Goal: Transaction & Acquisition: Purchase product/service

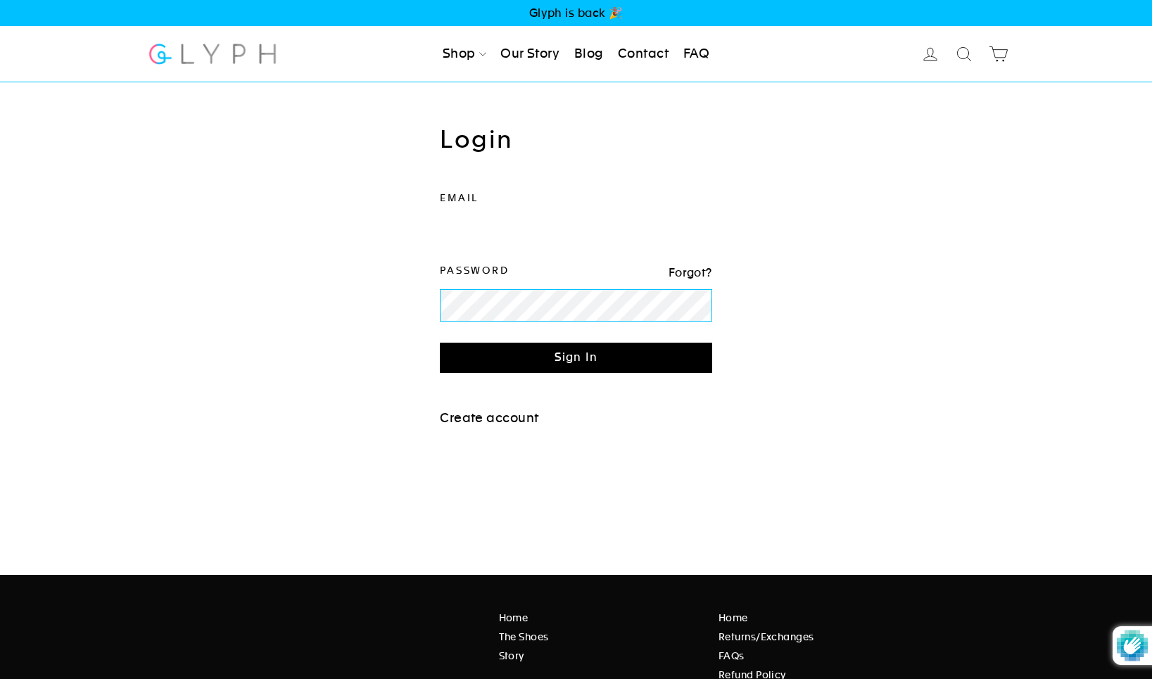
type input "fabric@gmail.com"
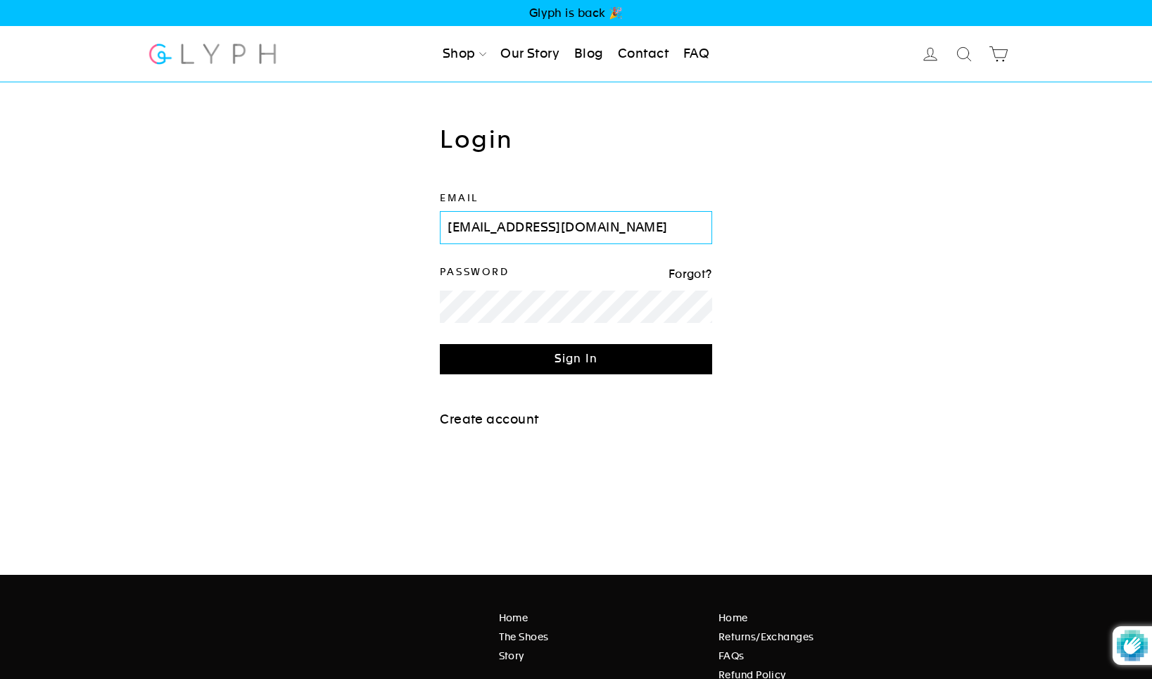
click at [576, 356] on input "Sign In" at bounding box center [576, 359] width 272 height 30
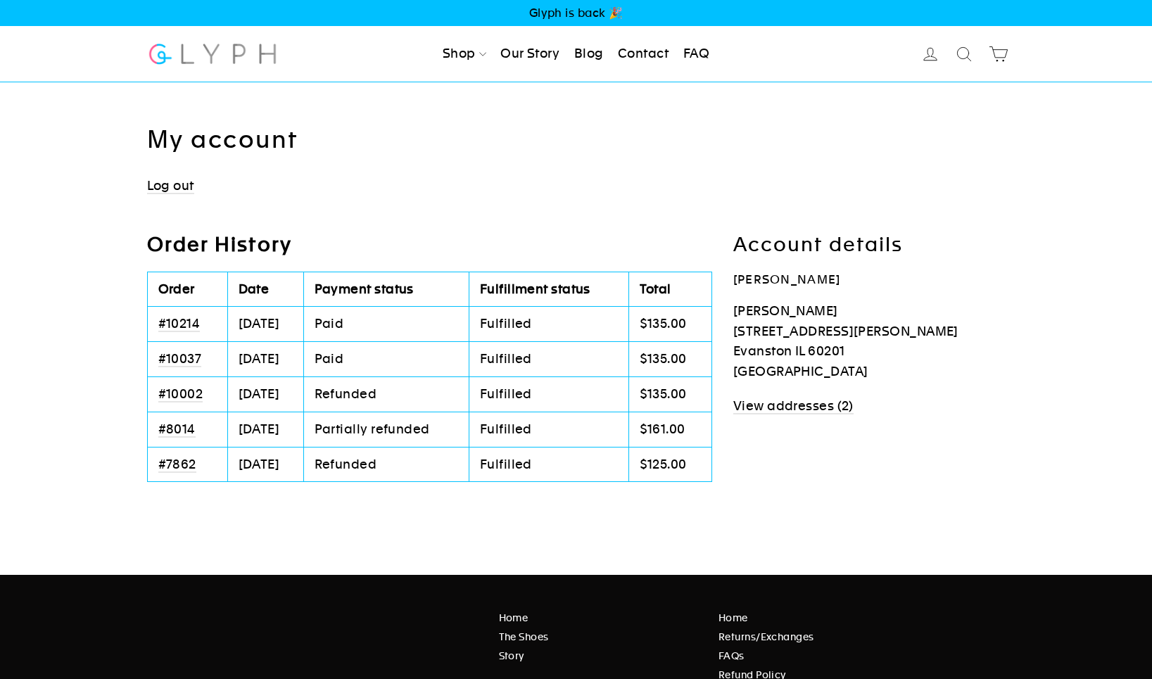
click at [926, 51] on icon at bounding box center [931, 54] width 20 height 20
click at [936, 54] on icon at bounding box center [931, 54] width 20 height 20
click at [462, 91] on link "Men" at bounding box center [477, 95] width 80 height 32
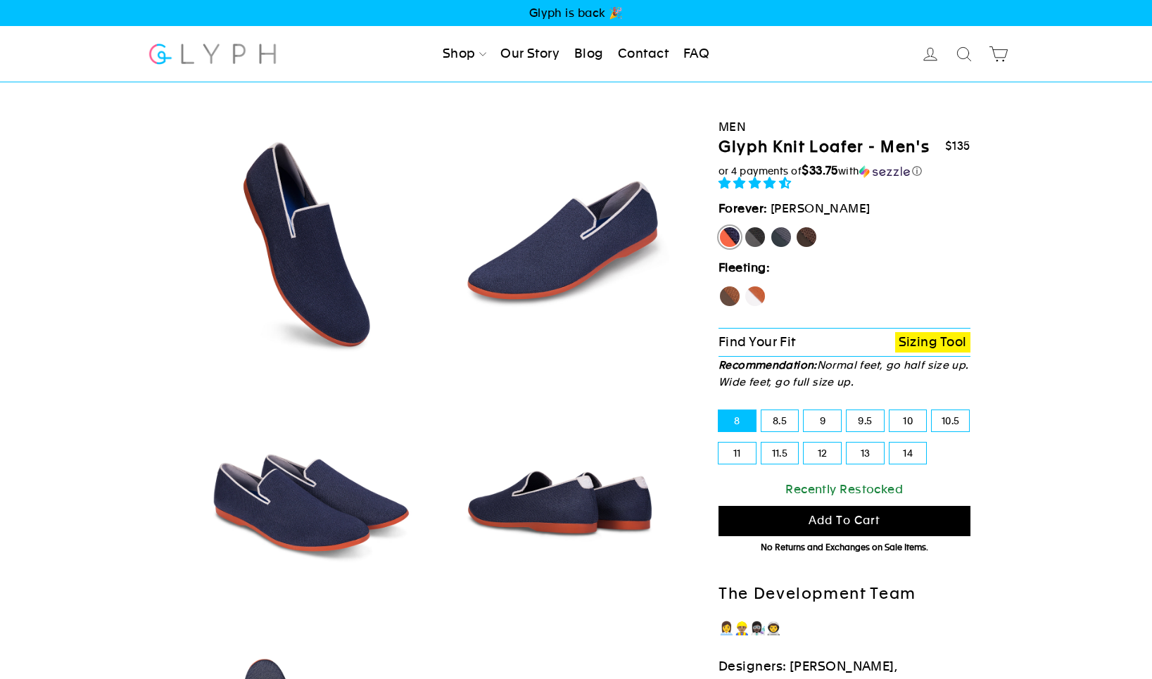
select select "highest-rating"
click at [868, 451] on label "13" at bounding box center [865, 453] width 37 height 21
click at [847, 443] on input "13" at bounding box center [847, 443] width 1 height 1
radio input "true"
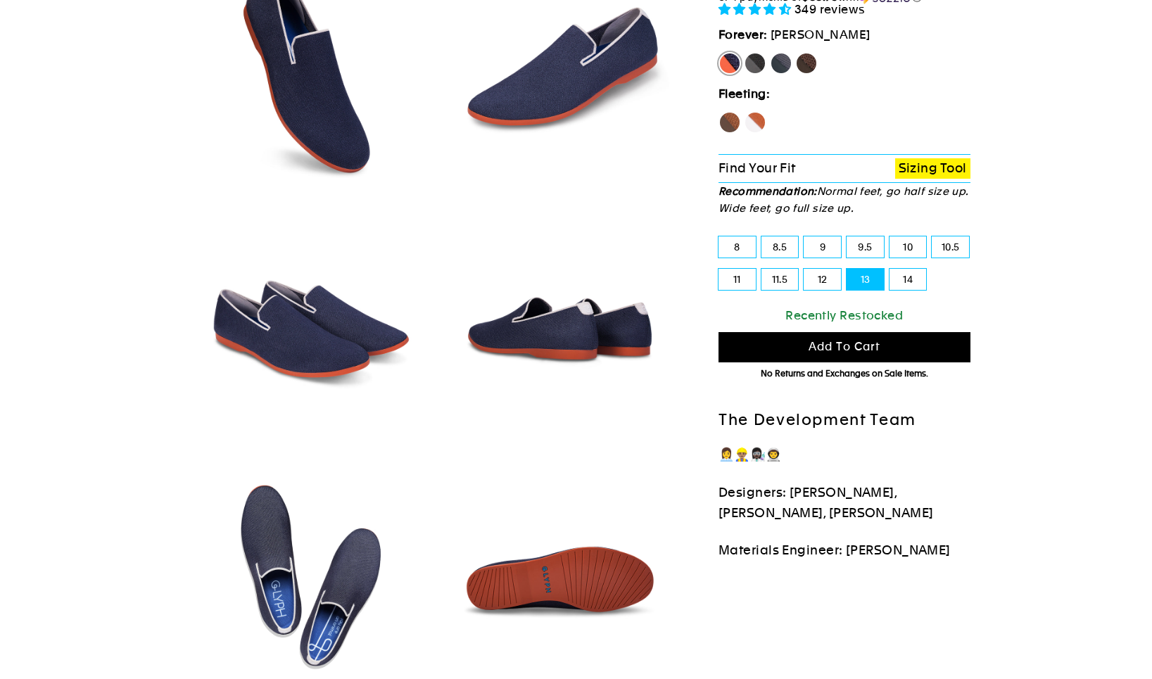
scroll to position [176, 0]
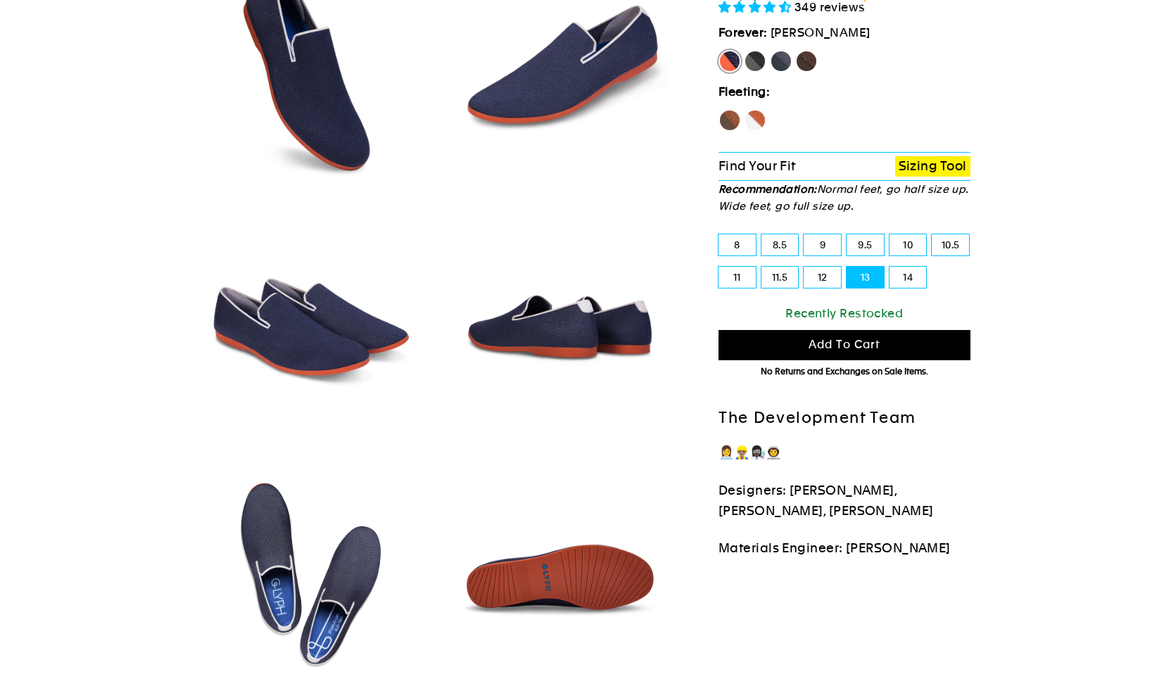
click at [842, 340] on span "Add to cart" at bounding box center [845, 344] width 72 height 13
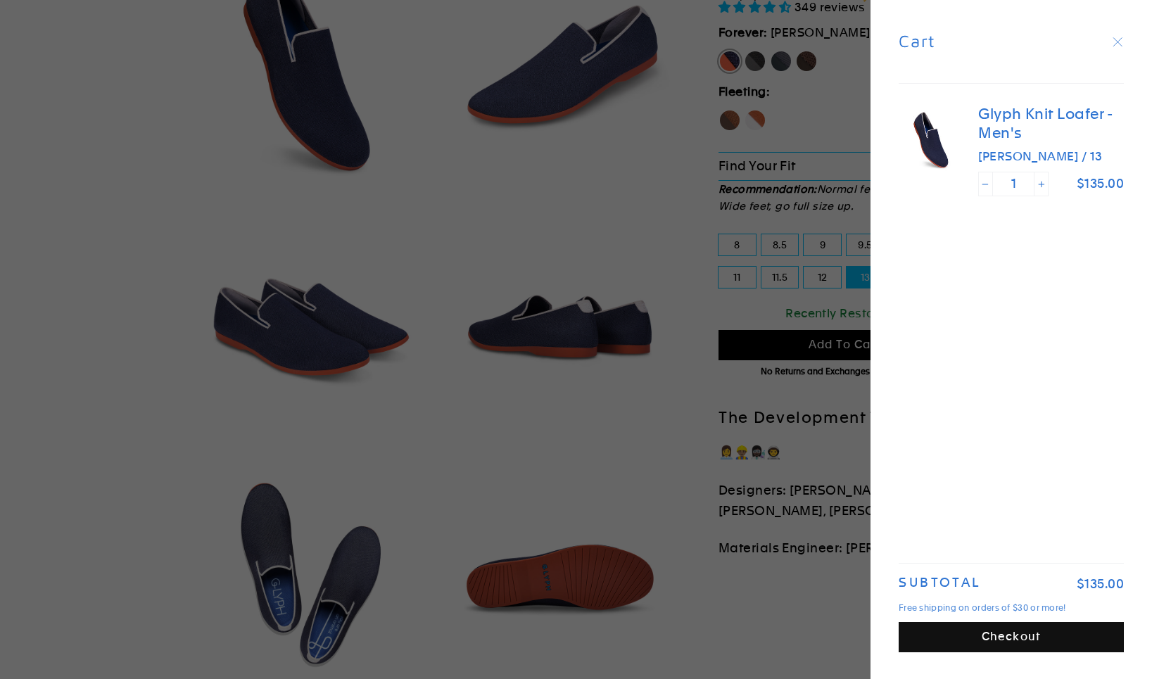
click at [1023, 633] on button "Checkout" at bounding box center [1011, 637] width 225 height 30
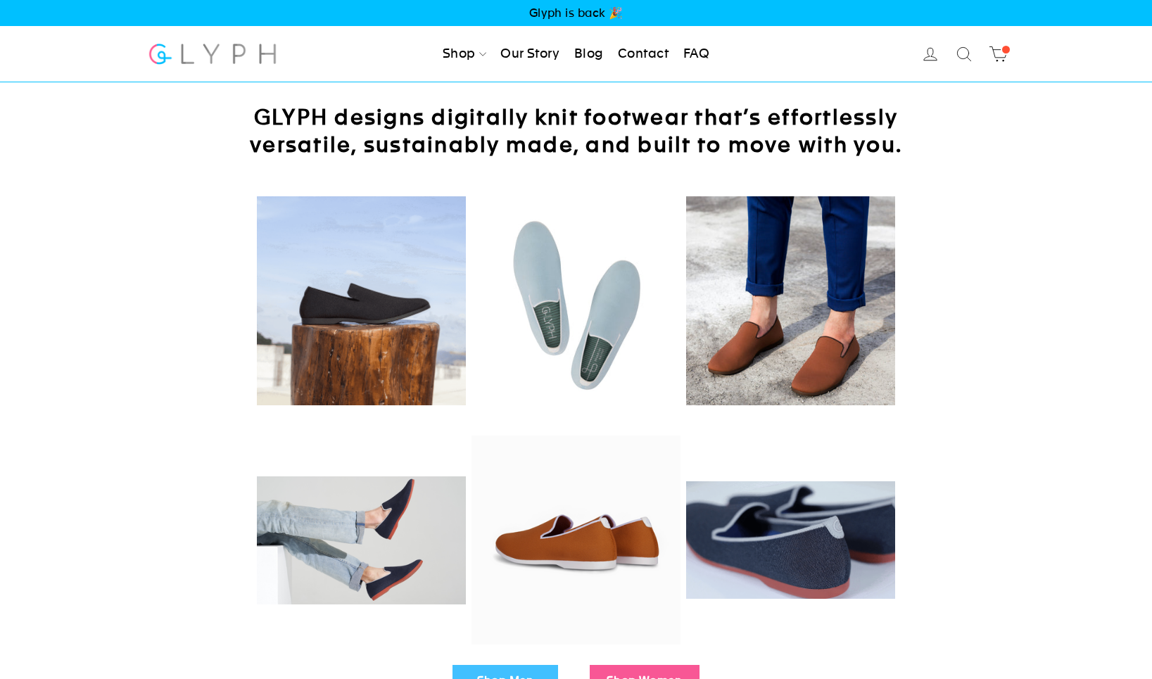
click at [924, 55] on icon at bounding box center [931, 54] width 20 height 20
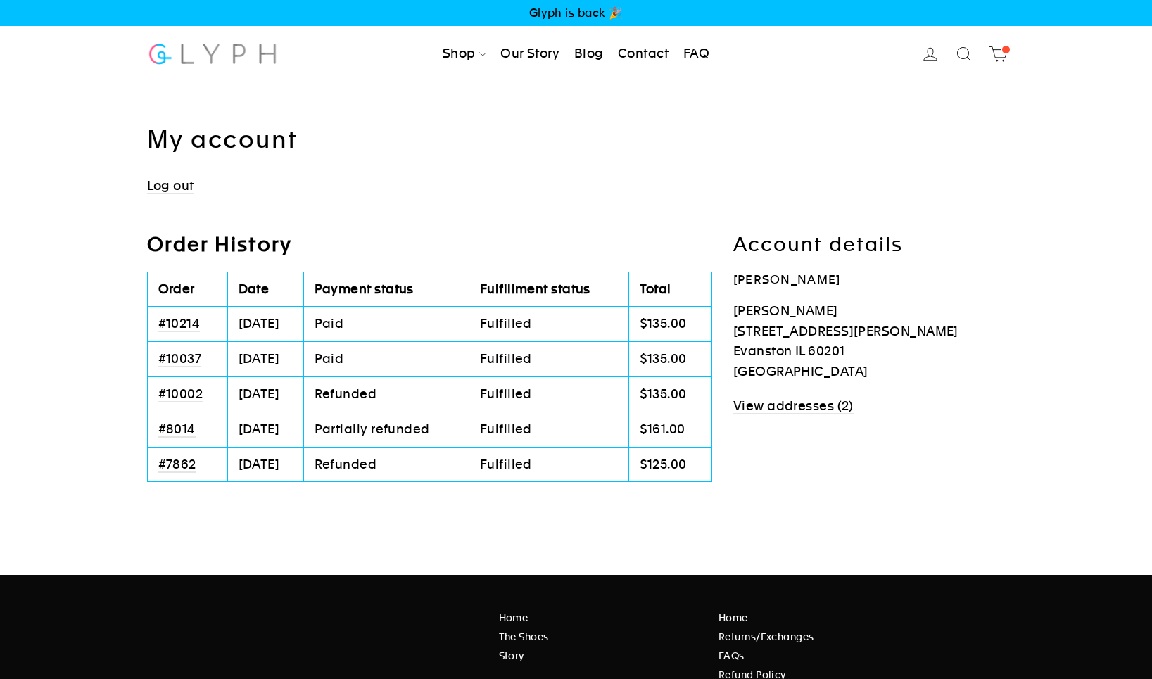
click at [175, 353] on link "#10037" at bounding box center [180, 359] width 44 height 16
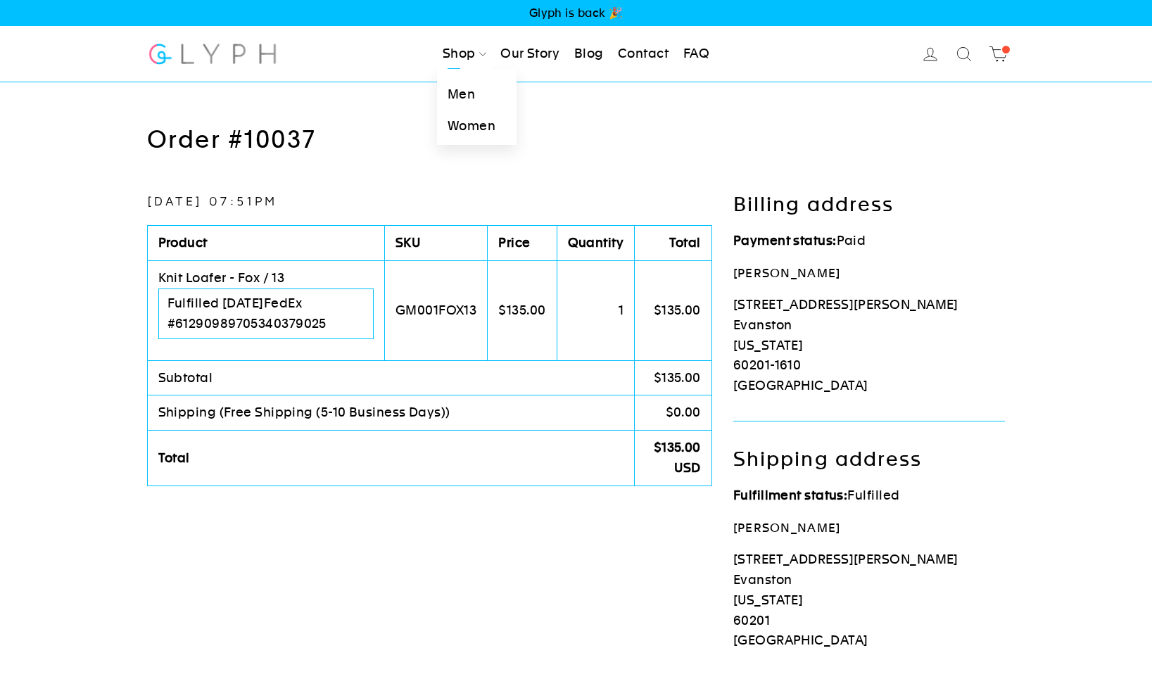
click at [458, 91] on link "Men" at bounding box center [477, 95] width 80 height 32
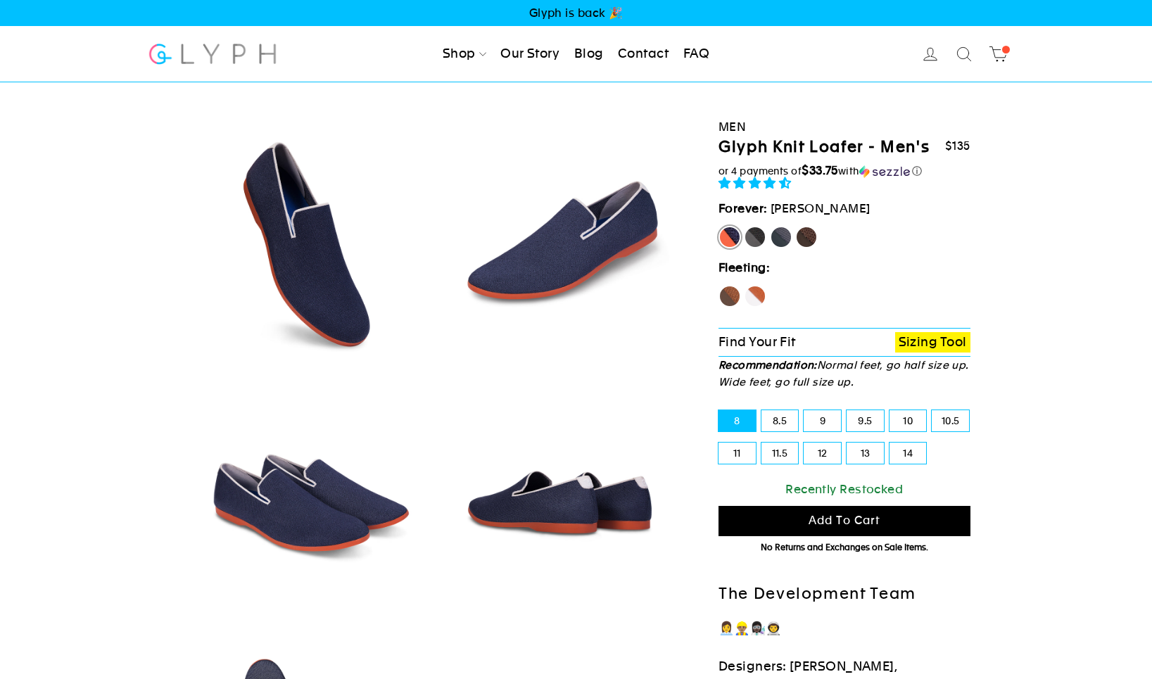
select select "highest-rating"
click at [864, 448] on label "13" at bounding box center [865, 453] width 37 height 21
click at [847, 443] on input "13" at bounding box center [847, 443] width 1 height 1
radio input "true"
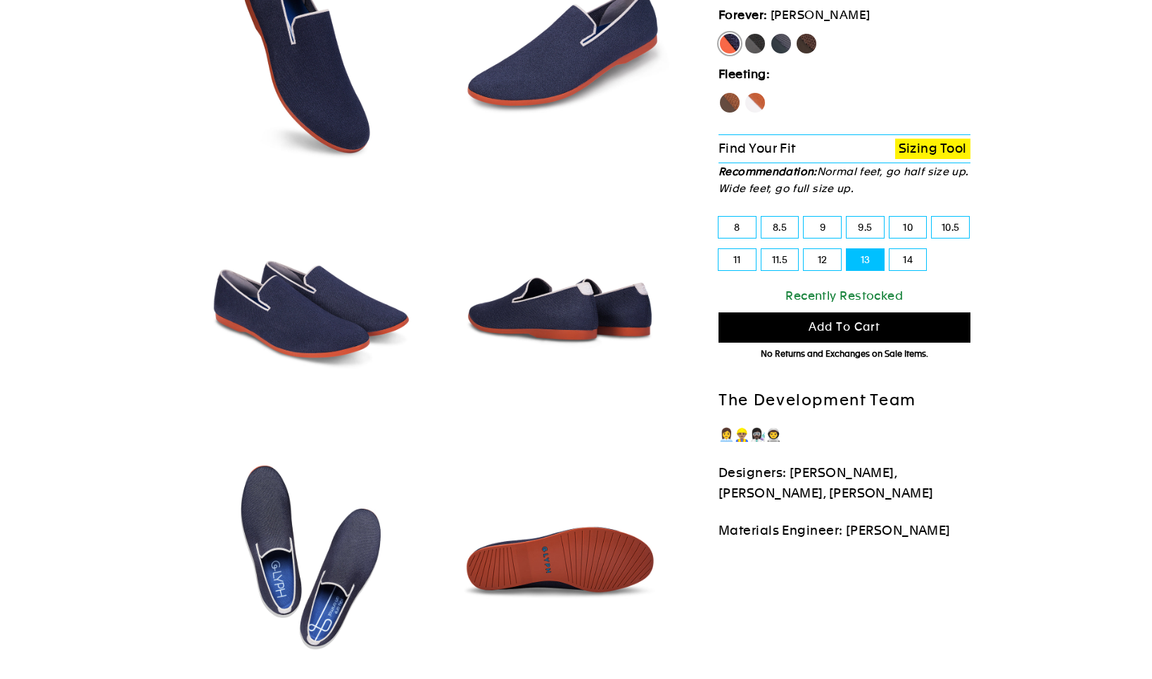
scroll to position [210, 0]
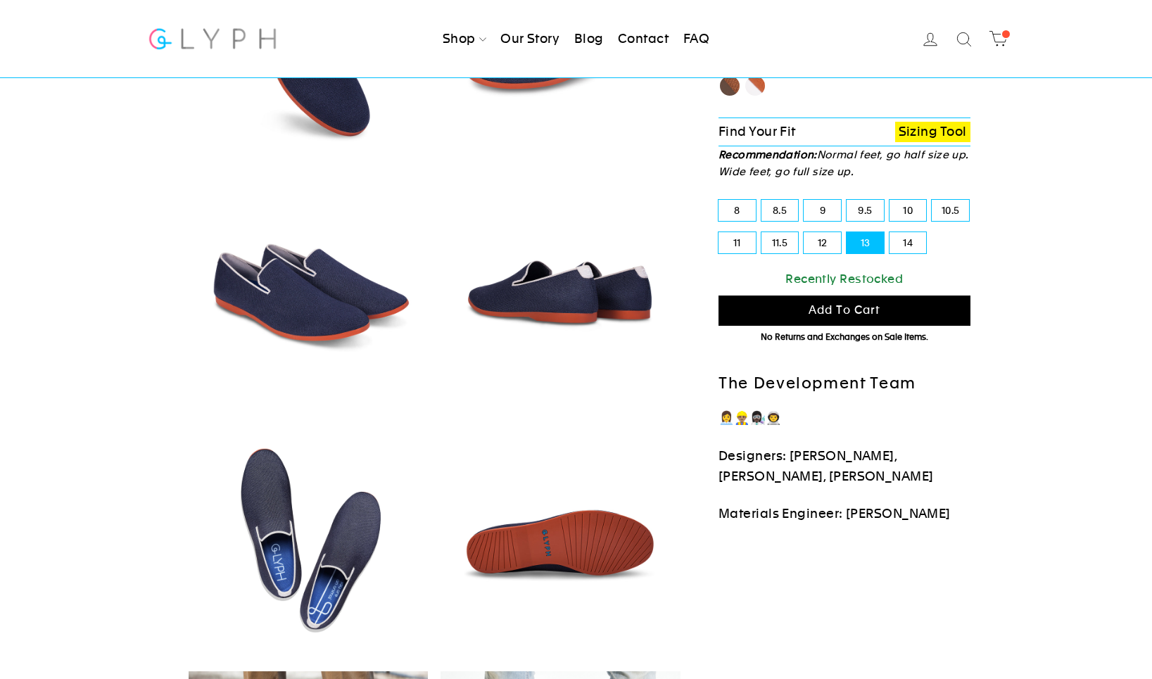
click at [835, 310] on span "Add to cart" at bounding box center [845, 309] width 72 height 13
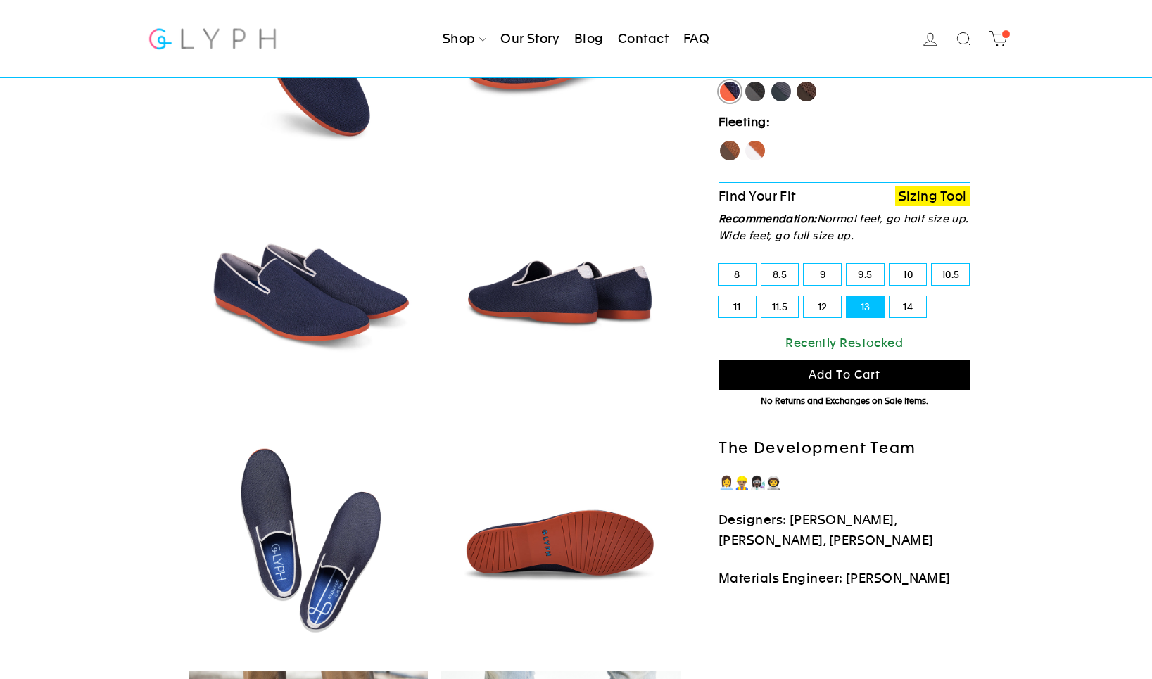
click at [756, 146] on label "Fox" at bounding box center [755, 150] width 23 height 23
click at [745, 140] on input "Fox" at bounding box center [744, 139] width 1 height 1
radio input "true"
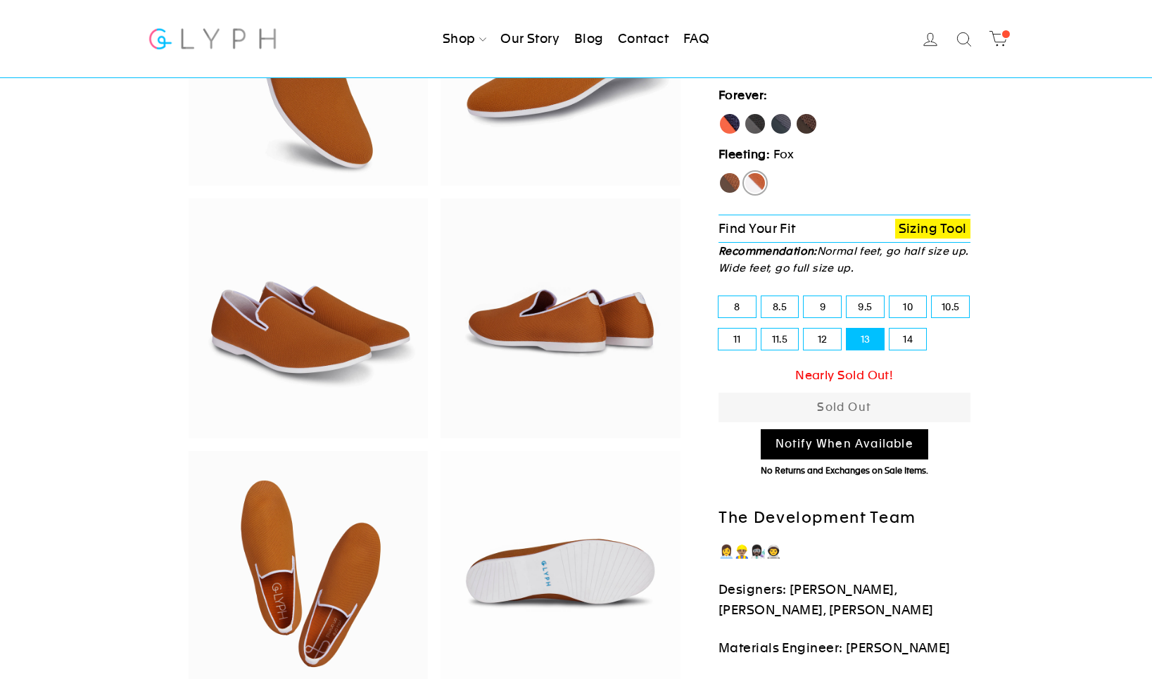
scroll to position [174, 0]
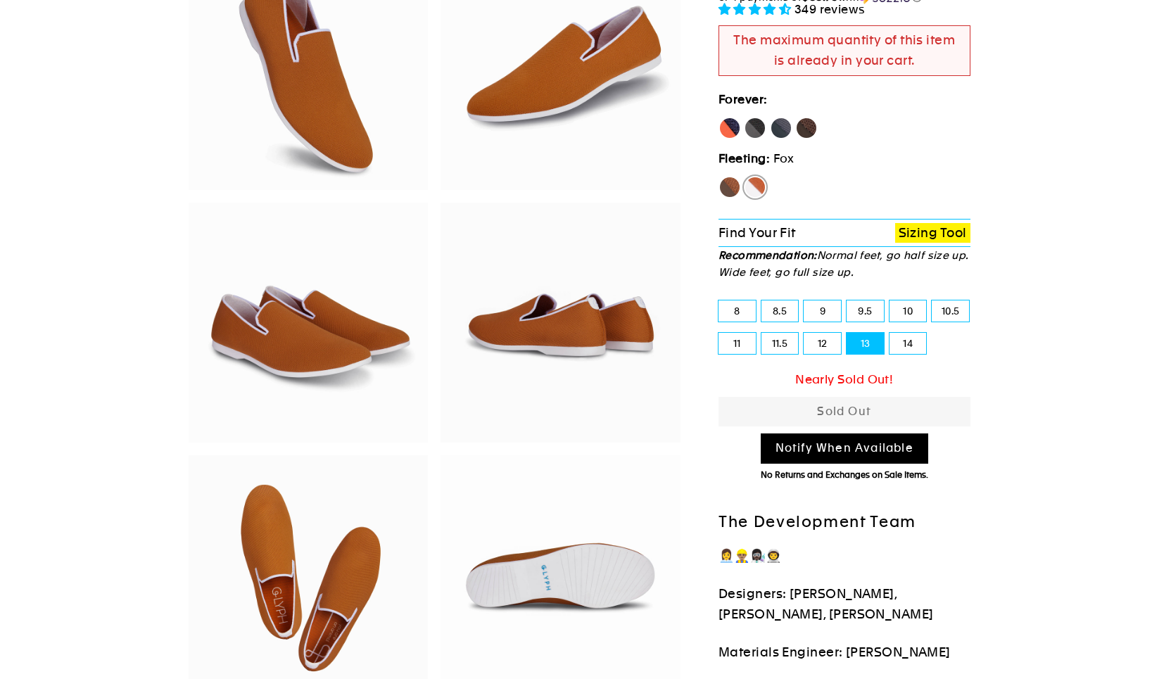
click at [824, 345] on label "12" at bounding box center [822, 343] width 37 height 21
click at [804, 334] on input "12" at bounding box center [804, 333] width 1 height 1
radio input "true"
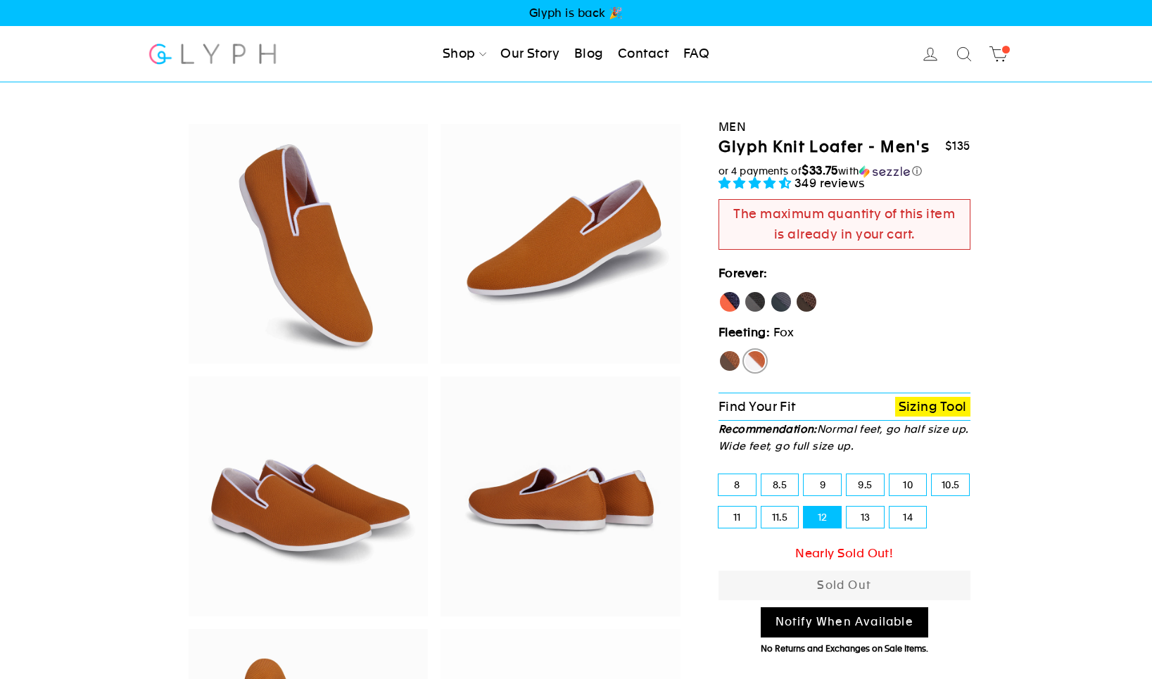
click at [725, 355] on label "Hawk" at bounding box center [730, 361] width 23 height 23
click at [719, 351] on input "Hawk" at bounding box center [719, 350] width 1 height 1
radio input "true"
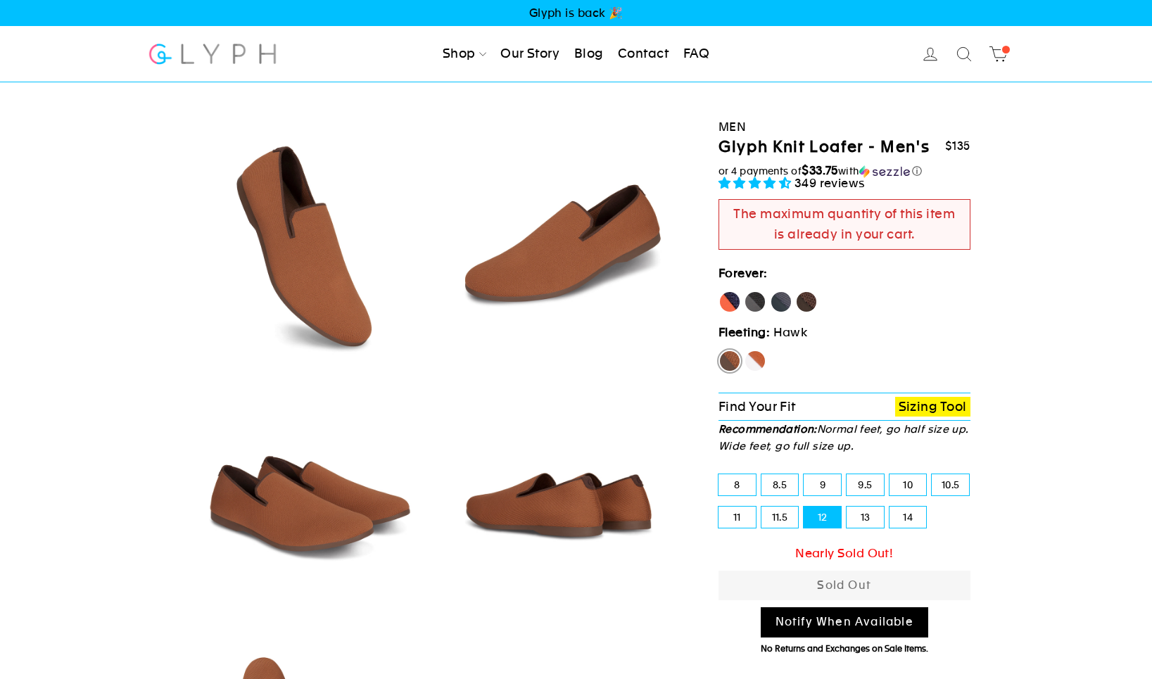
click at [756, 363] on label "Fox" at bounding box center [755, 361] width 23 height 23
click at [745, 351] on input "Fox" at bounding box center [744, 350] width 1 height 1
radio input "true"
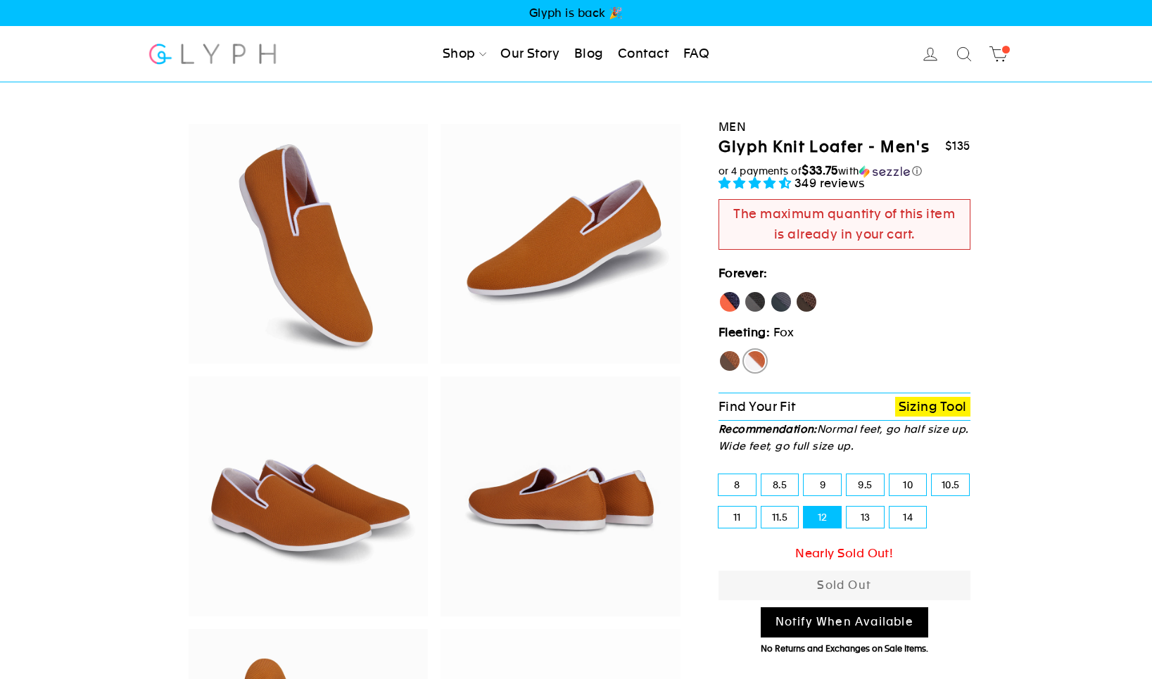
click at [729, 360] on label "Hawk" at bounding box center [730, 361] width 23 height 23
click at [719, 351] on input "Hawk" at bounding box center [719, 350] width 1 height 1
radio input "true"
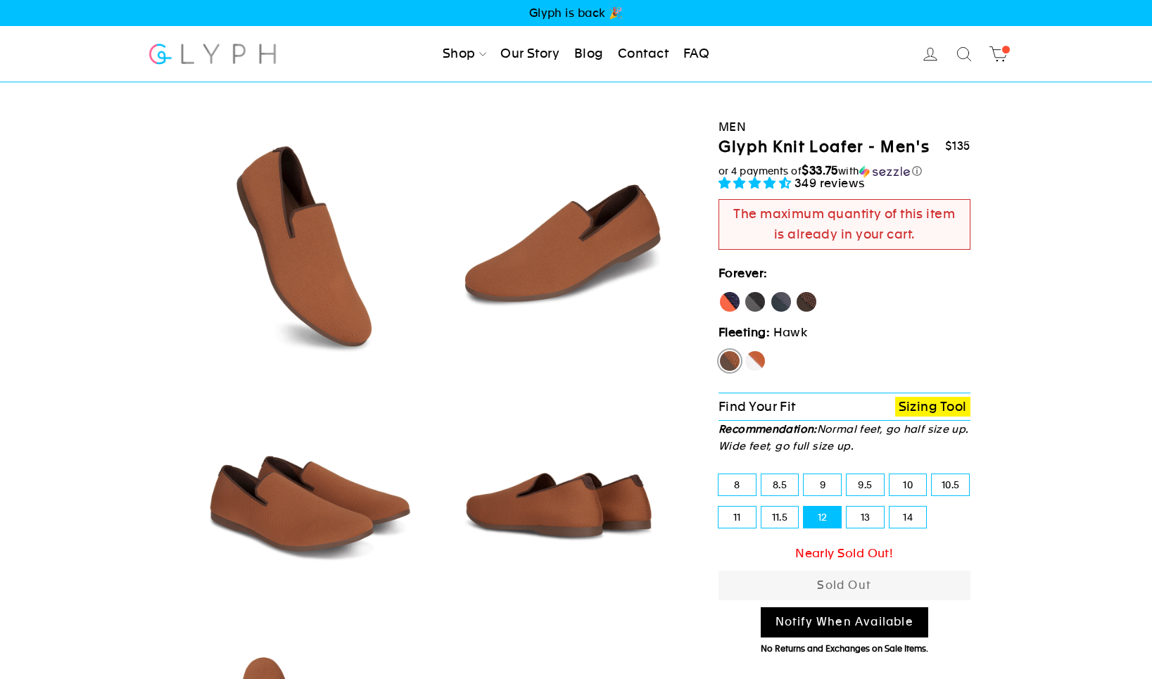
click at [1002, 59] on icon at bounding box center [999, 54] width 20 height 20
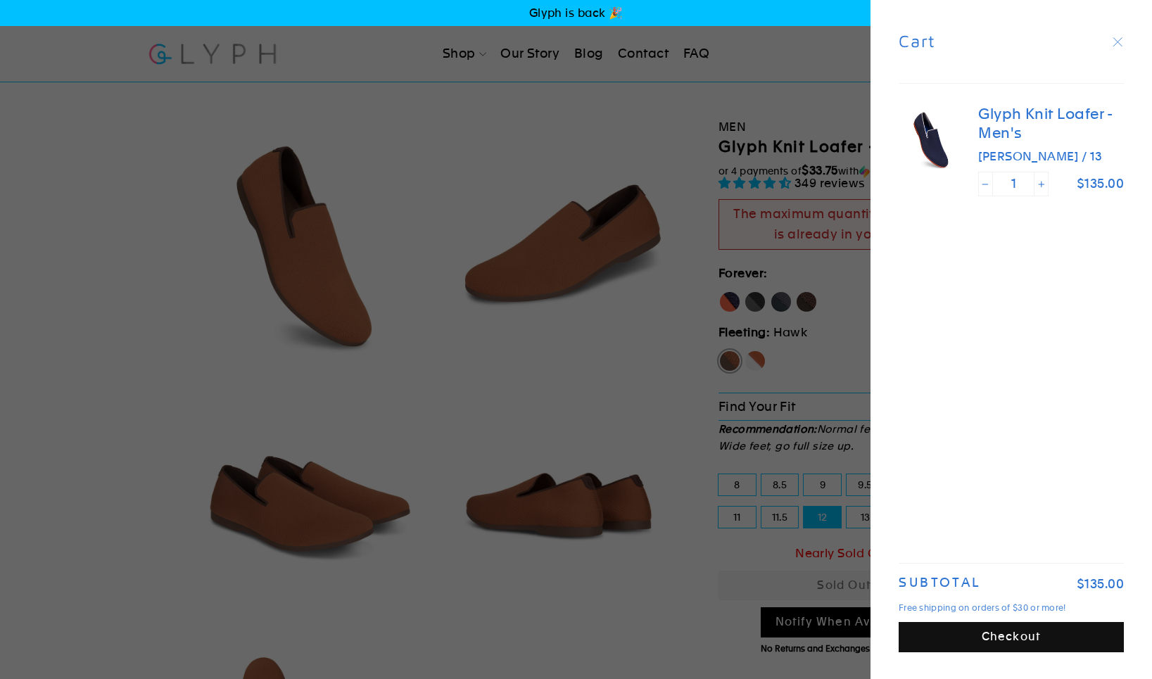
click at [1006, 633] on button "Checkout" at bounding box center [1011, 637] width 225 height 30
